Goal: Task Accomplishment & Management: Complete application form

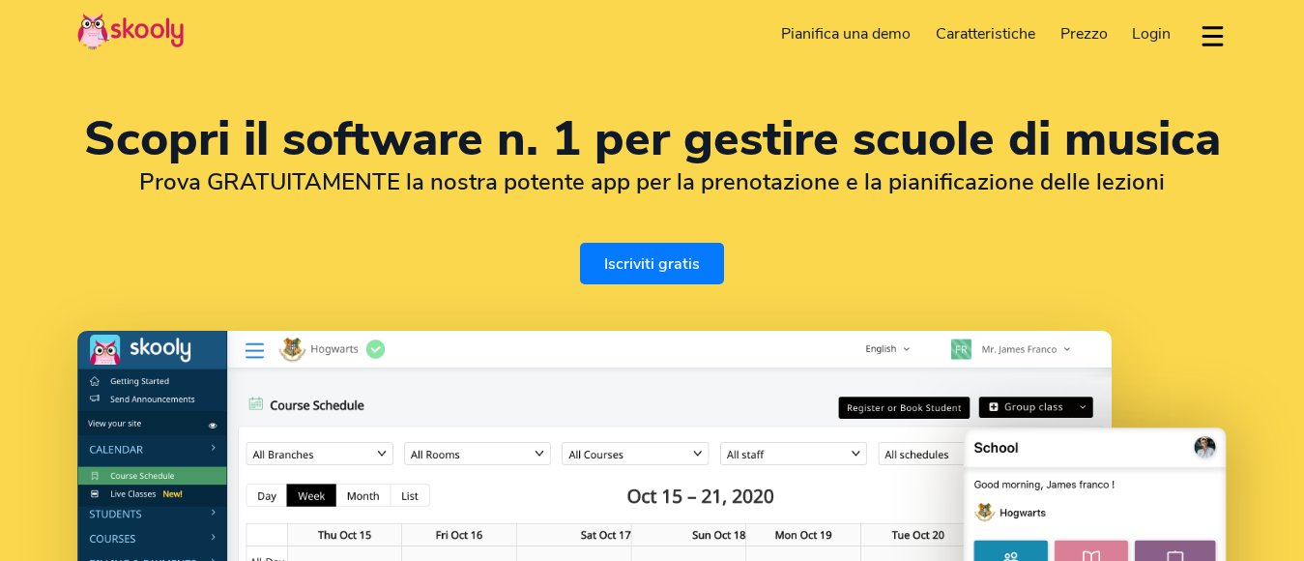
select select "it"
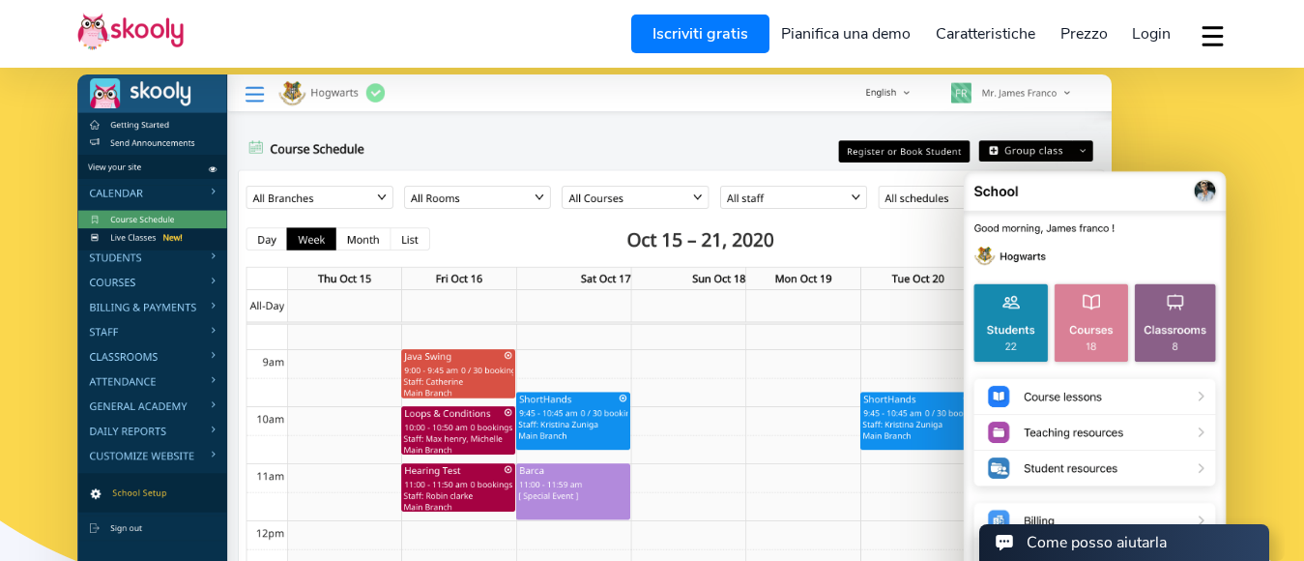
scroll to position [290, 0]
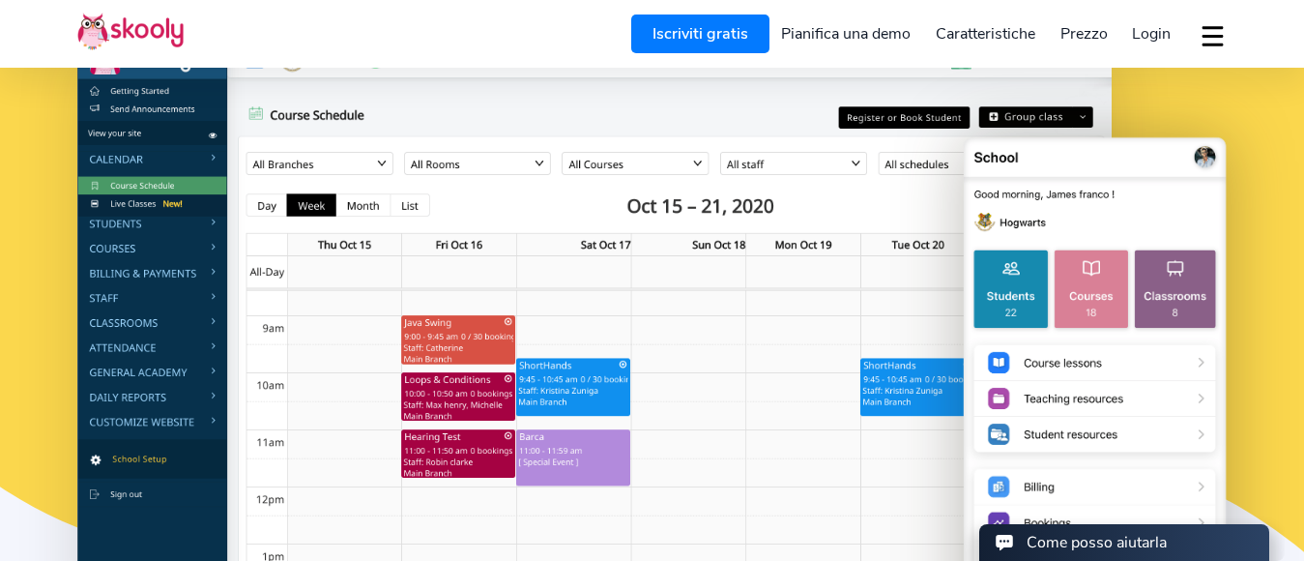
select select "39"
select select "[GEOGRAPHIC_DATA]"
select select "Europe/[GEOGRAPHIC_DATA]"
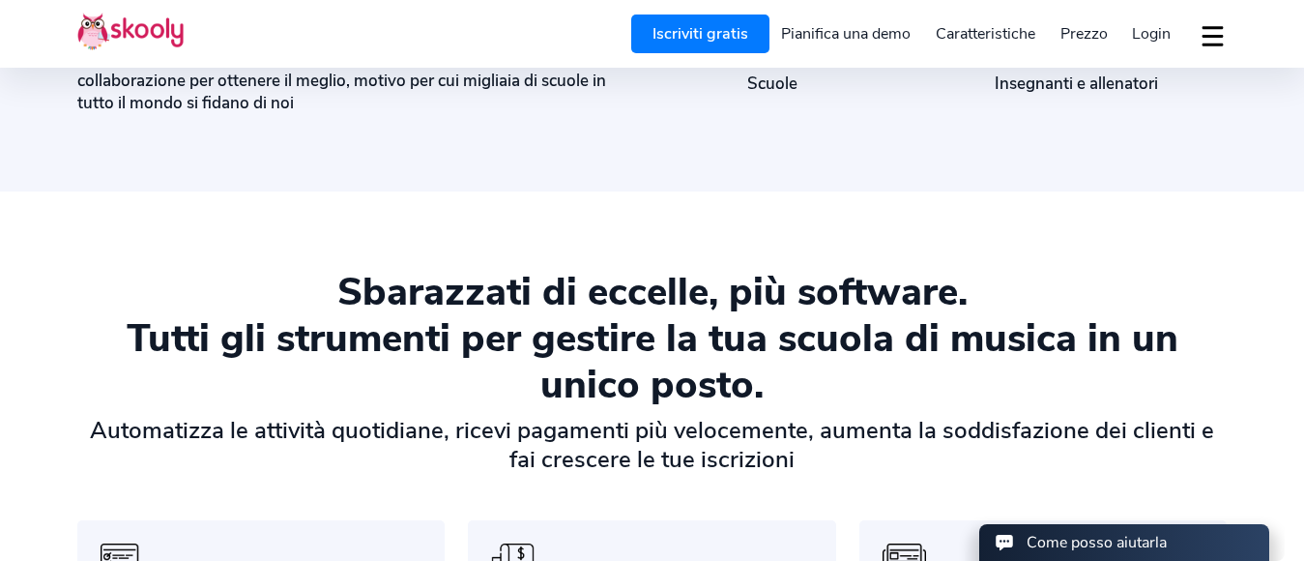
scroll to position [1160, 0]
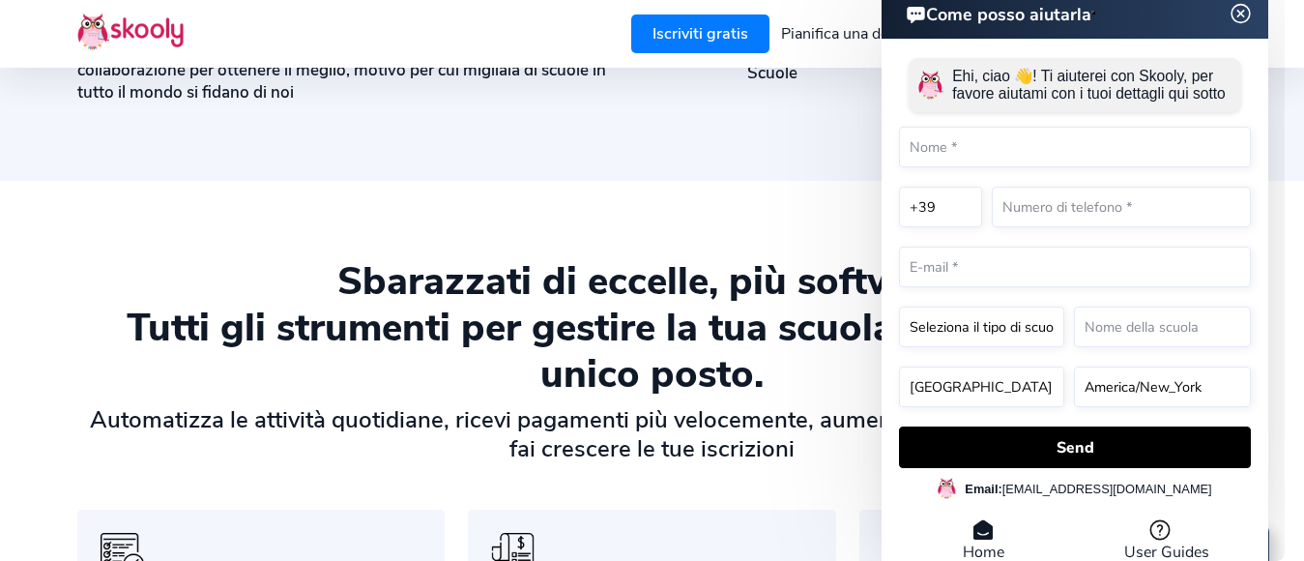
click at [1240, 12] on img at bounding box center [1241, 13] width 24 height 37
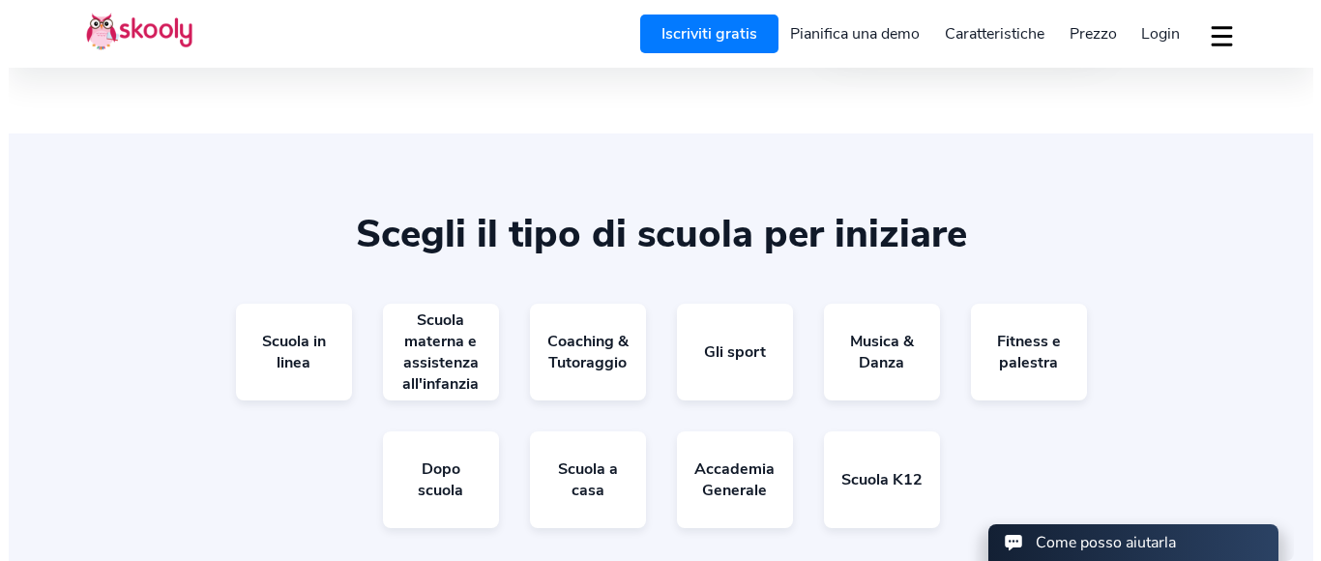
scroll to position [3383, 0]
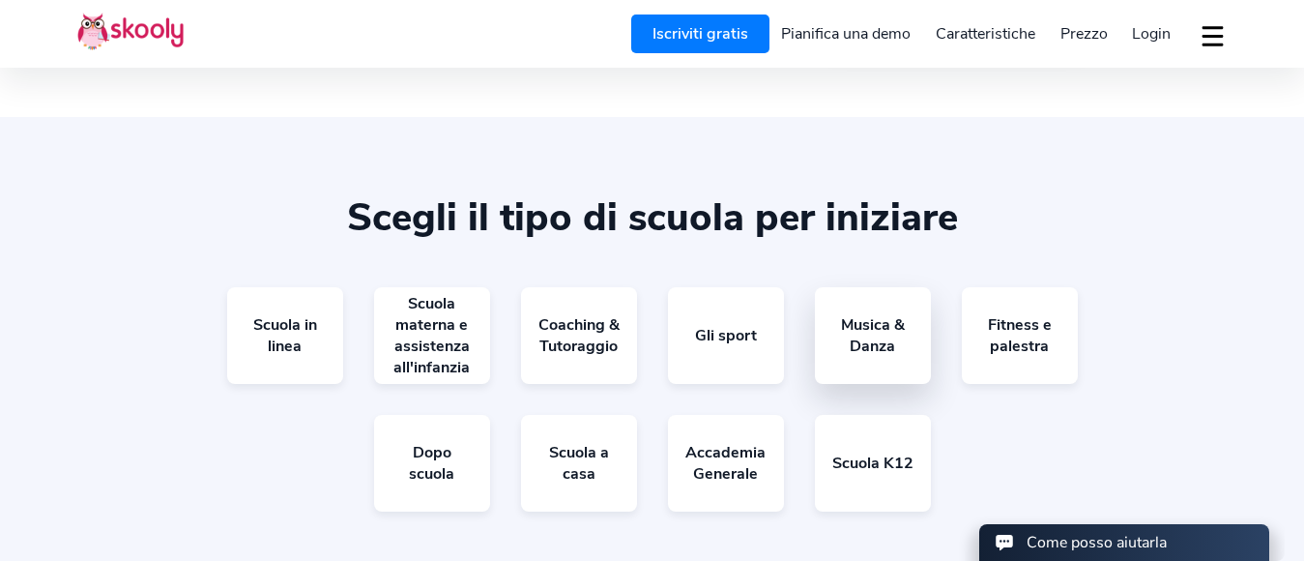
click at [868, 314] on link "Musica & Danza" at bounding box center [873, 335] width 116 height 97
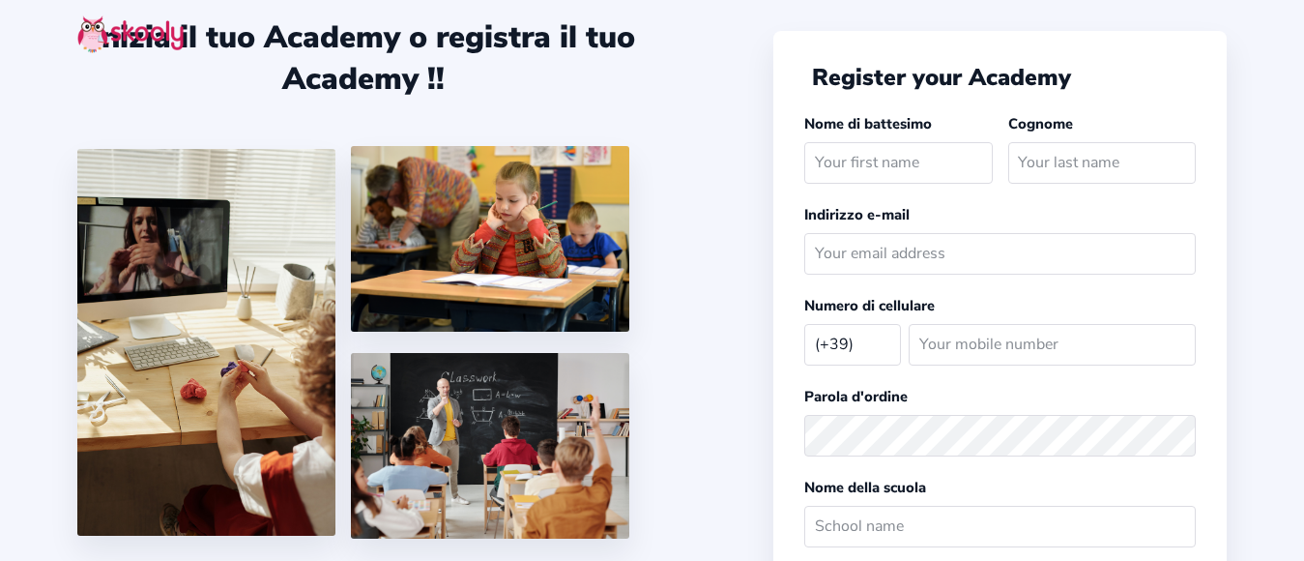
select select "IT"
